Goal: Information Seeking & Learning: Learn about a topic

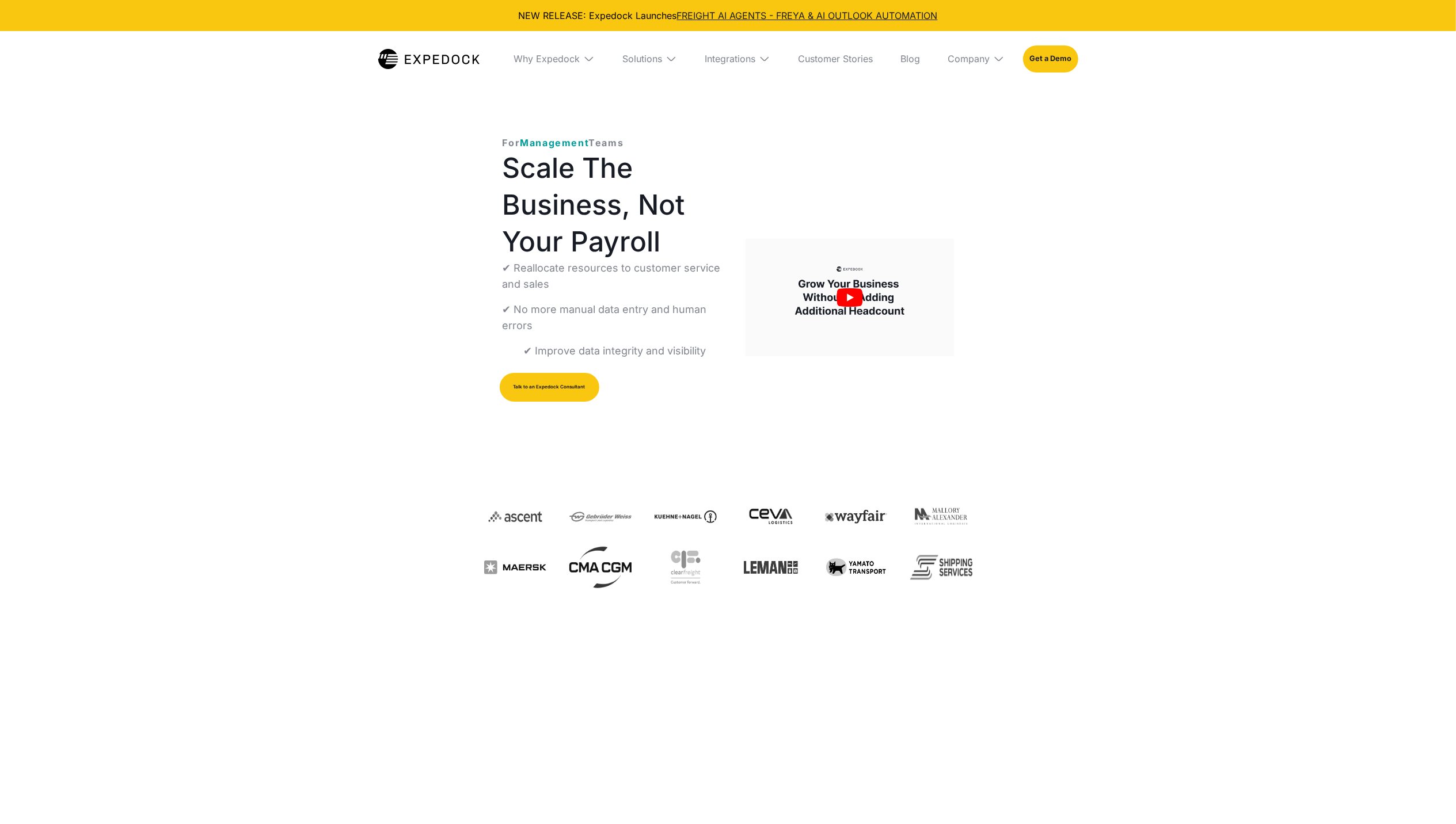
select select
drag, startPoint x: 574, startPoint y: 344, endPoint x: 626, endPoint y: 305, distance: 65.0
click at [626, 305] on div "✔ Reallocate resources to customer service and sales ✔ No more manual data entr…" at bounding box center [615, 309] width 225 height 99
click at [628, 304] on p "✔ No more manual data entry and human errors" at bounding box center [615, 318] width 225 height 32
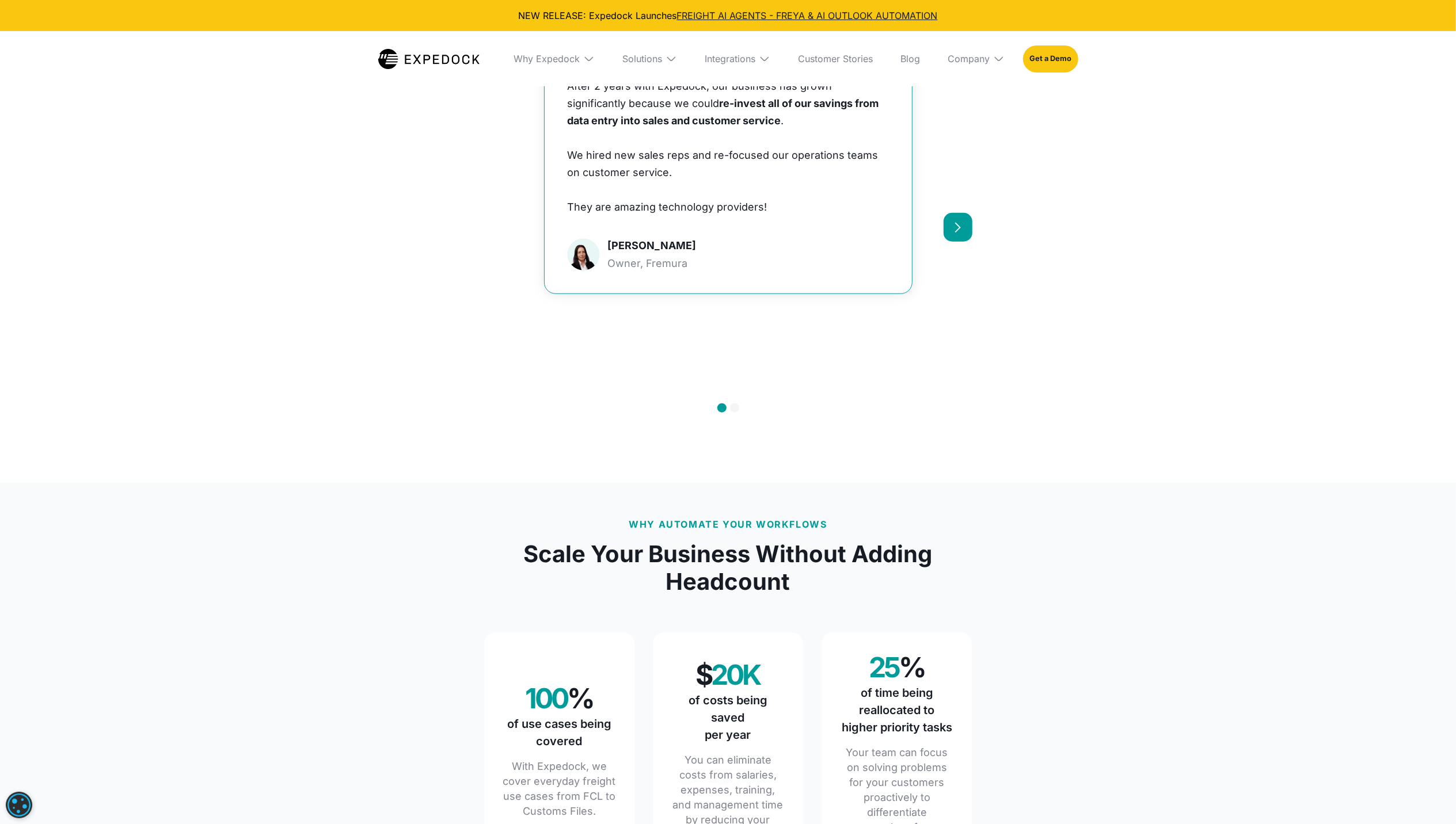
scroll to position [997, 0]
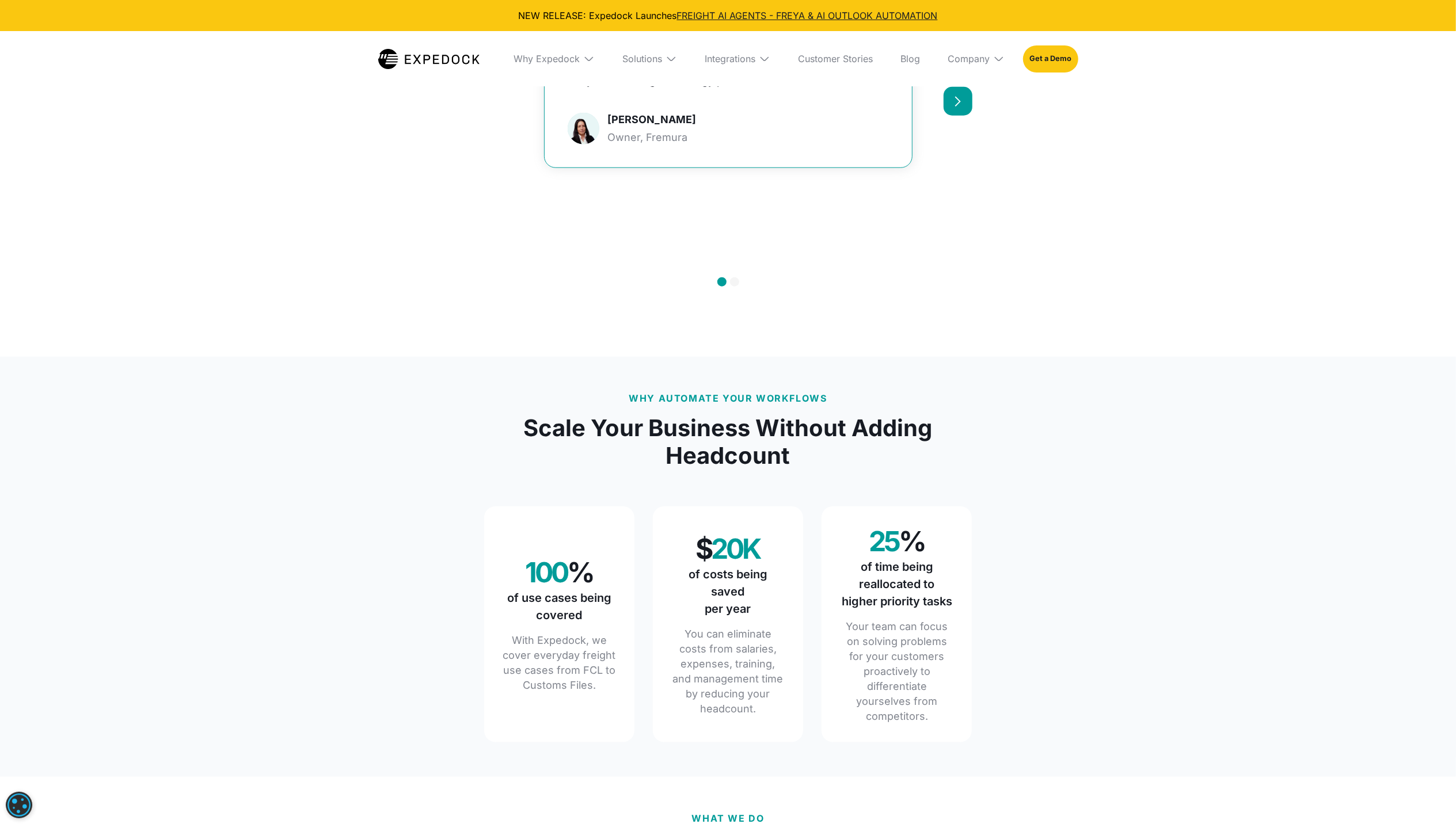
drag, startPoint x: 617, startPoint y: 240, endPoint x: 628, endPoint y: 228, distance: 16.3
